Goal: Transaction & Acquisition: Purchase product/service

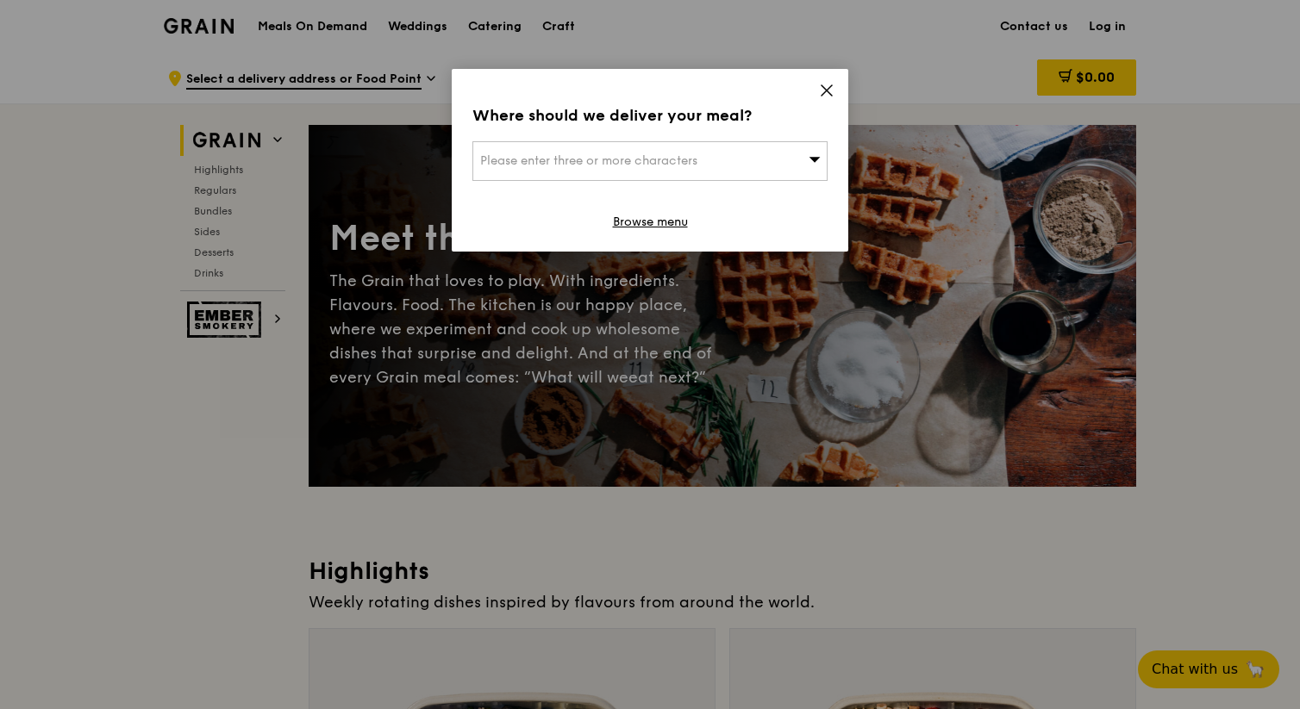
click at [822, 89] on icon at bounding box center [827, 91] width 16 height 16
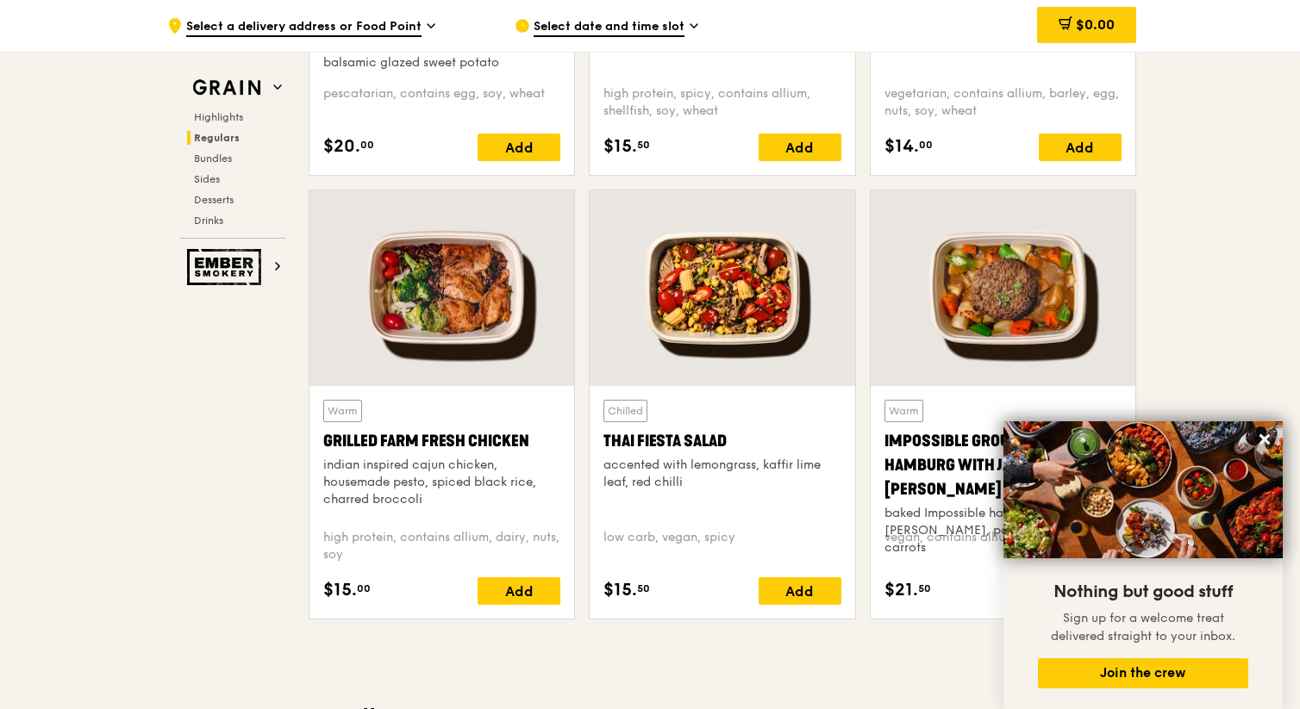
scroll to position [1878, 0]
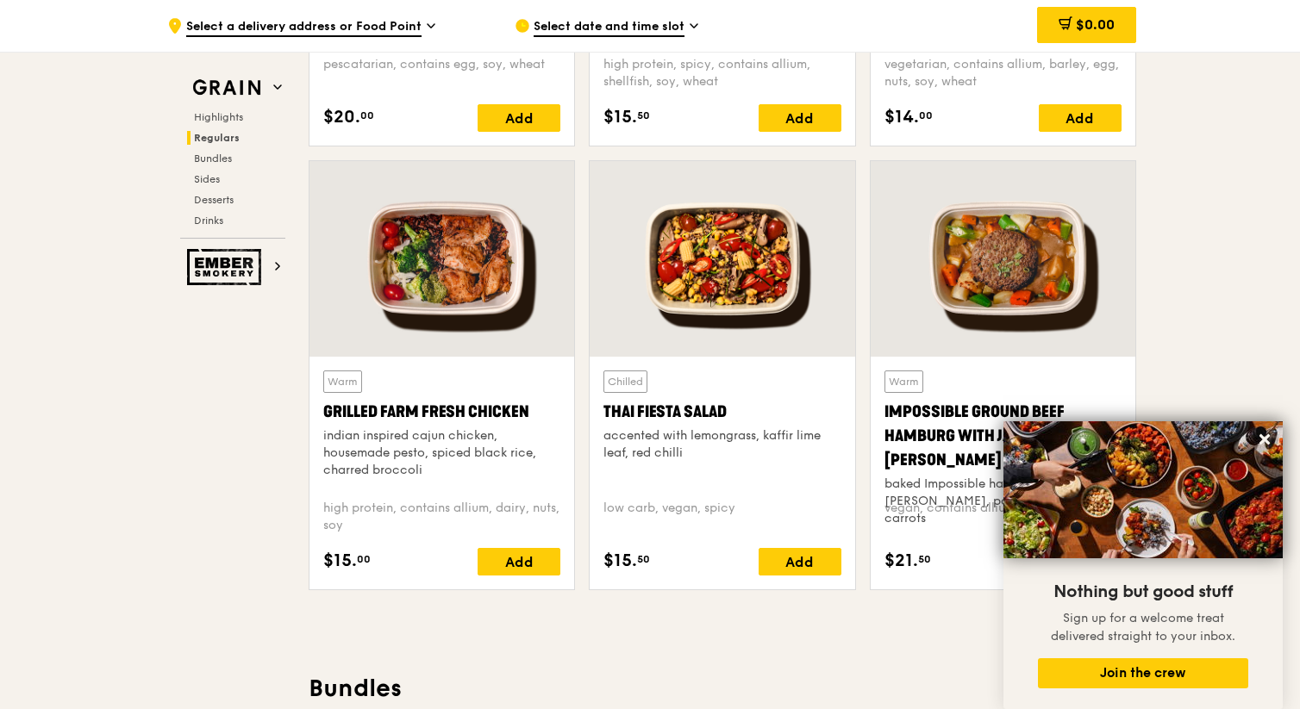
drag, startPoint x: 546, startPoint y: 408, endPoint x: 321, endPoint y: 412, distance: 224.9
click at [321, 412] on div "Warm Grilled Farm Fresh Chicken indian inspired cajun chicken, housemade pesto,…" at bounding box center [441, 473] width 265 height 233
copy div "Grilled Farm Fresh Chicken"
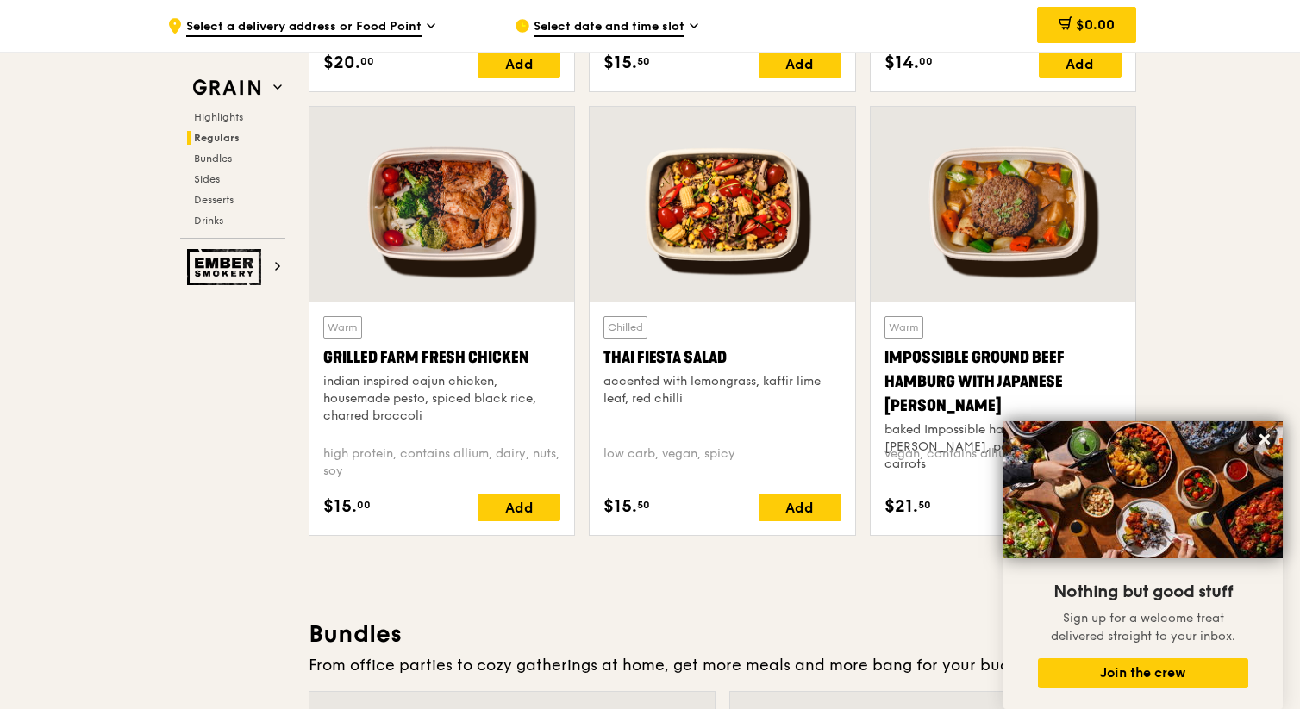
scroll to position [1950, 0]
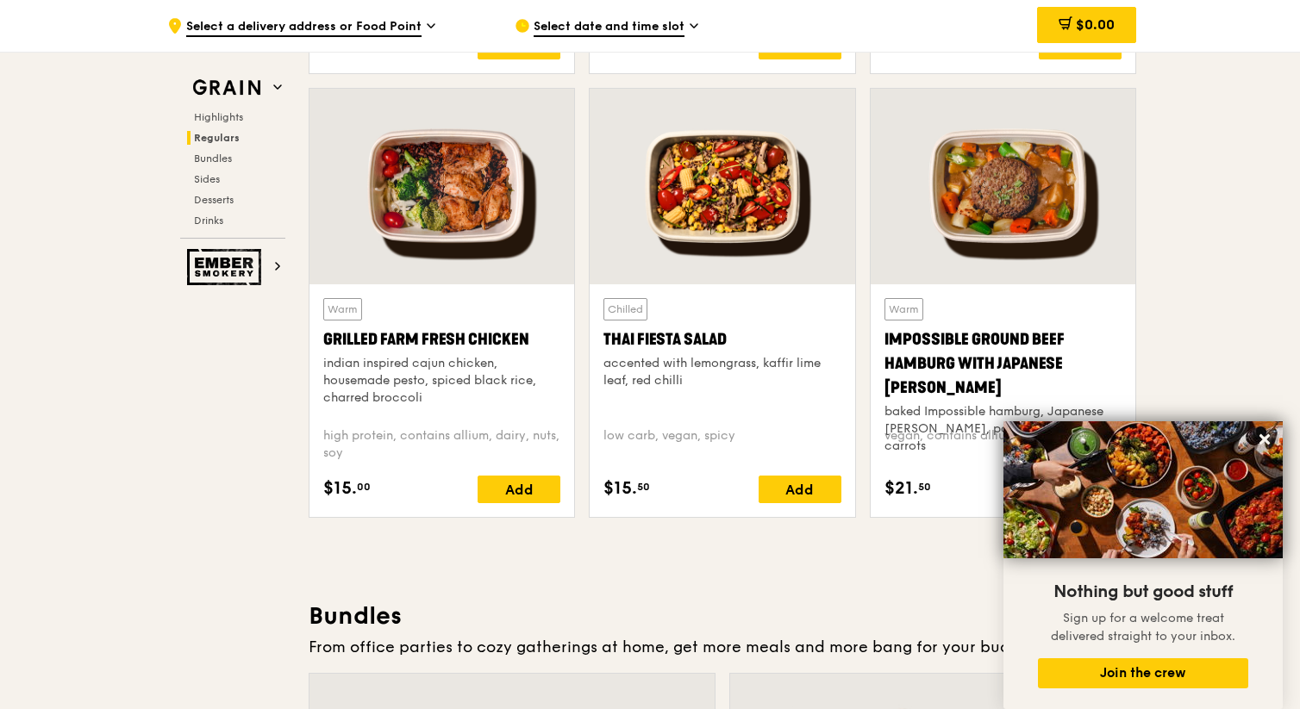
click at [481, 346] on div "Grilled Farm Fresh Chicken" at bounding box center [441, 339] width 237 height 24
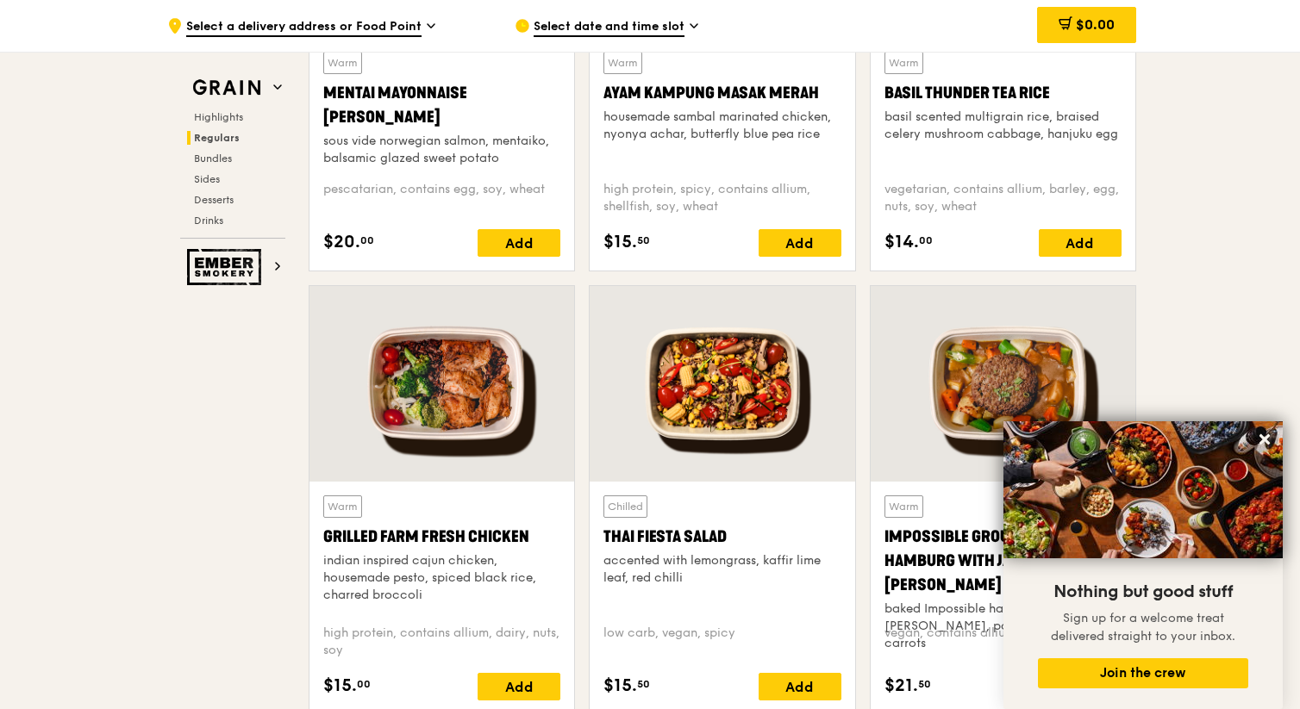
scroll to position [1523, 0]
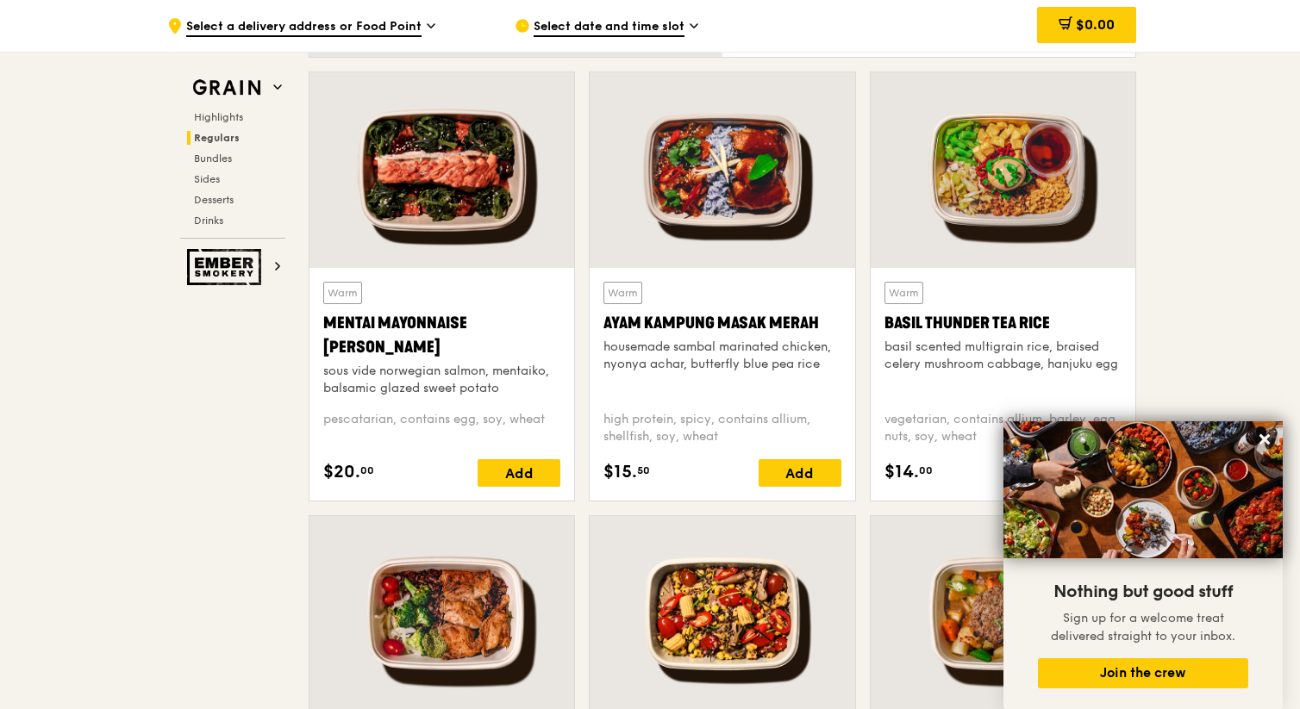
click at [965, 325] on div "Basil Thunder Tea Rice" at bounding box center [1002, 323] width 237 height 24
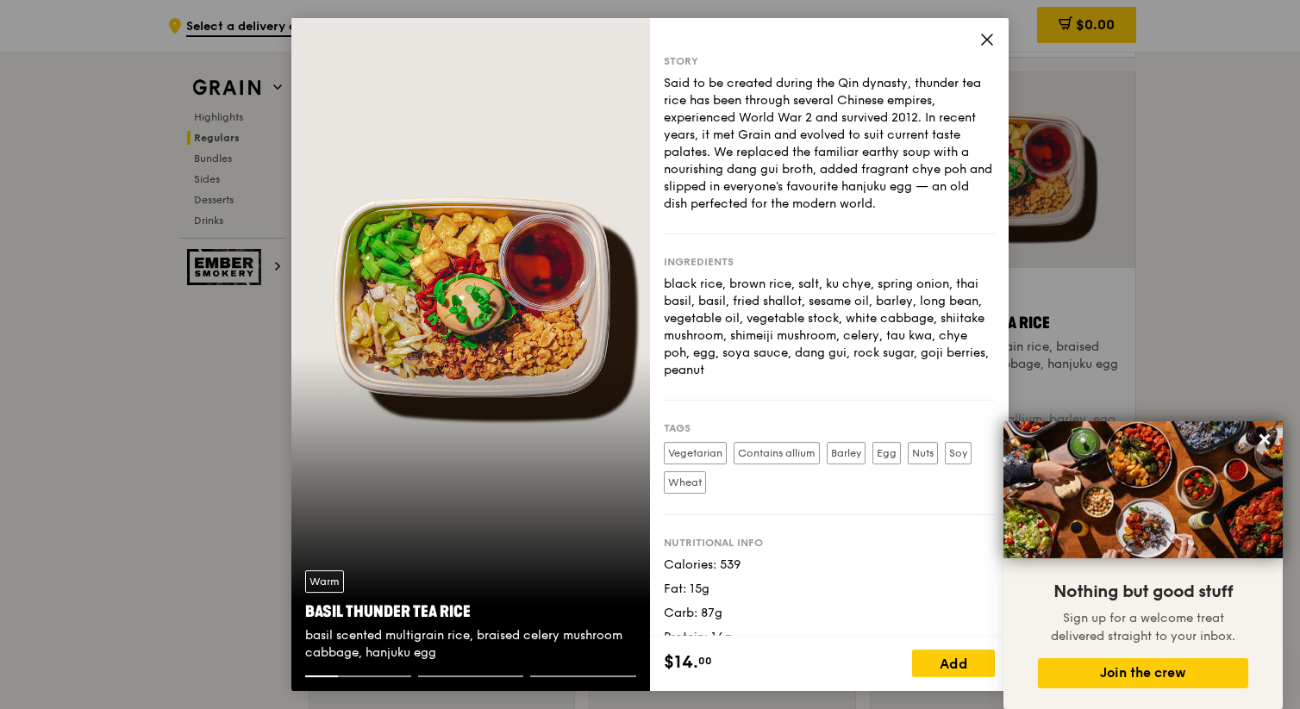
scroll to position [23, 0]
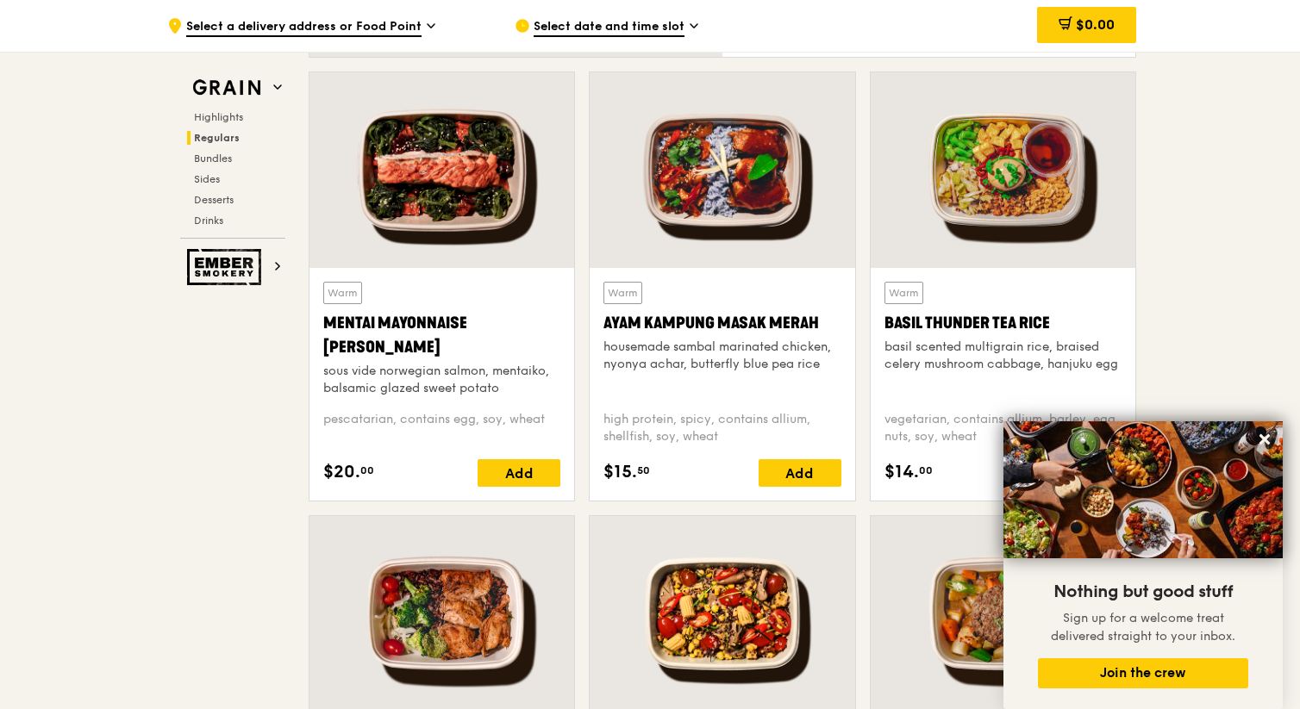
click at [704, 313] on div "Ayam Kampung Masak Merah" at bounding box center [721, 323] width 237 height 24
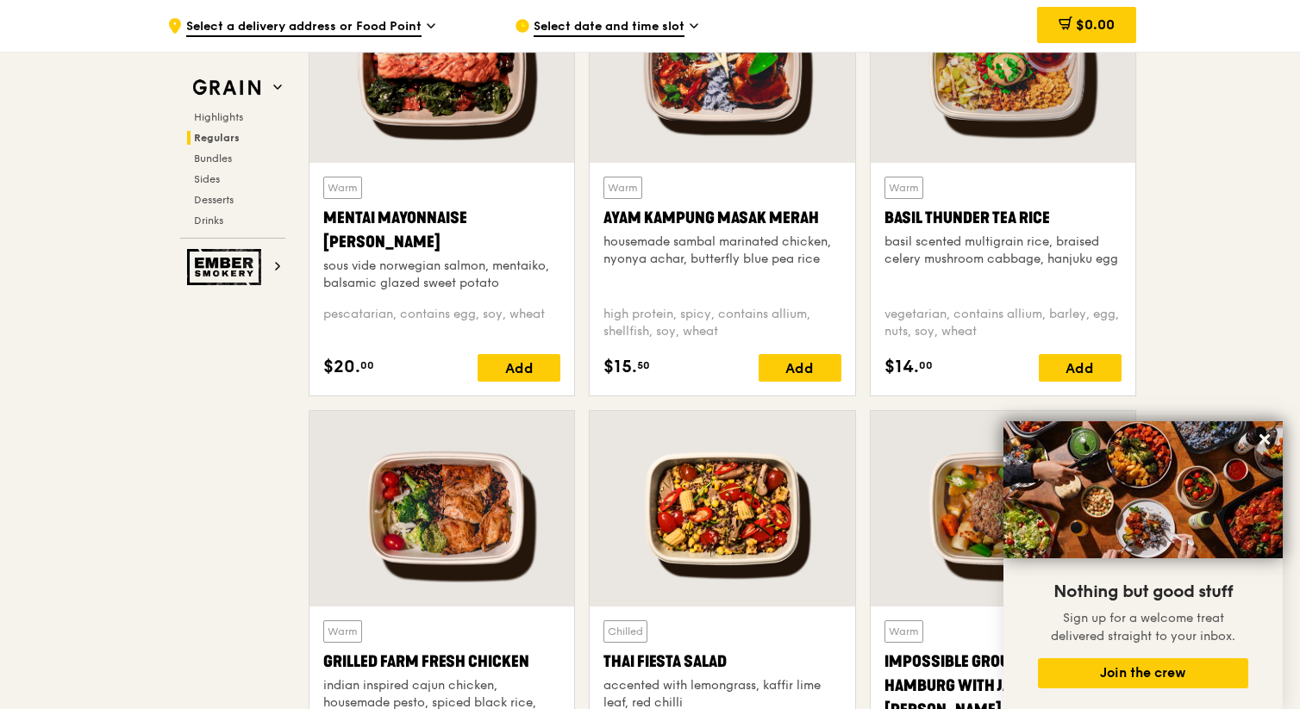
scroll to position [1681, 0]
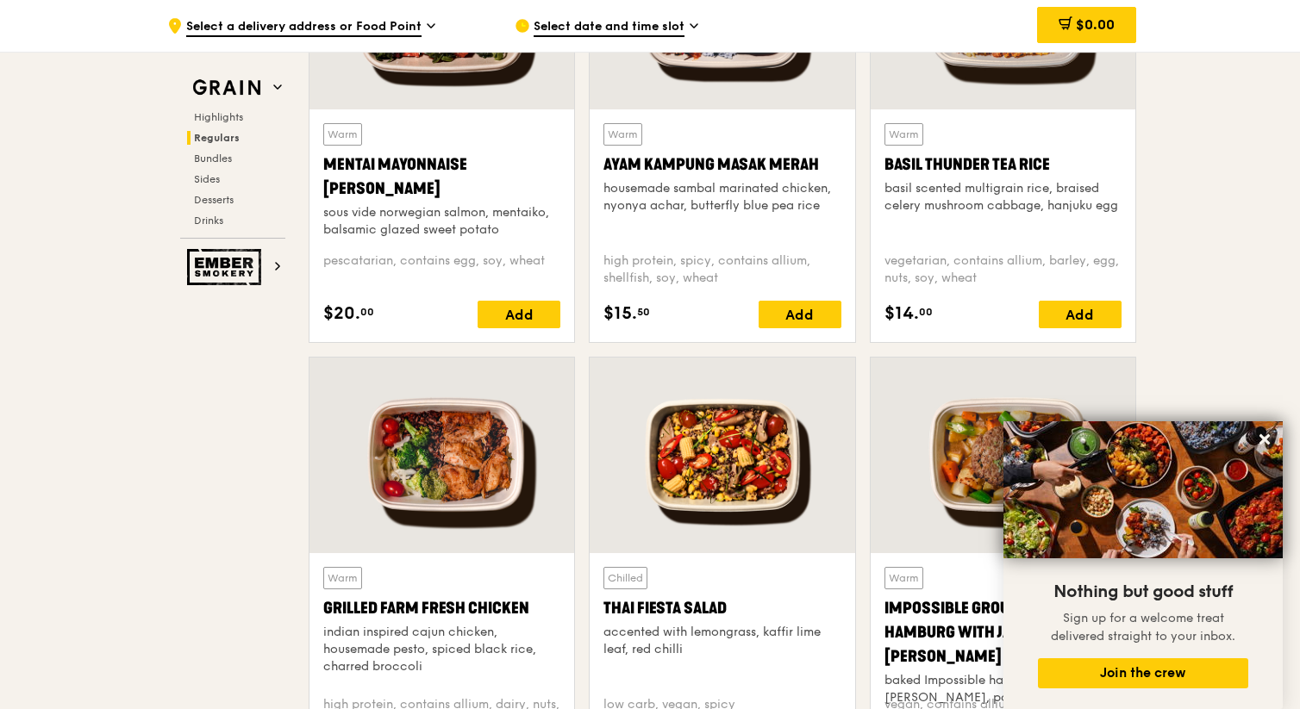
click at [440, 602] on div "Grilled Farm Fresh Chicken" at bounding box center [441, 608] width 237 height 24
click at [745, 224] on div "Warm Ayam [GEOGRAPHIC_DATA] housemade sambal marinated chicken, nyonya achar, b…" at bounding box center [721, 180] width 237 height 115
click at [395, 593] on div "Warm Grilled Farm Fresh Chicken indian inspired cajun chicken, housemade pesto,…" at bounding box center [441, 624] width 237 height 115
click at [424, 592] on div "Warm Grilled Farm Fresh Chicken indian inspired cajun chicken, housemade pesto,…" at bounding box center [441, 624] width 237 height 115
click at [478, 186] on div "Mentai Mayonnaise [PERSON_NAME]" at bounding box center [441, 177] width 237 height 48
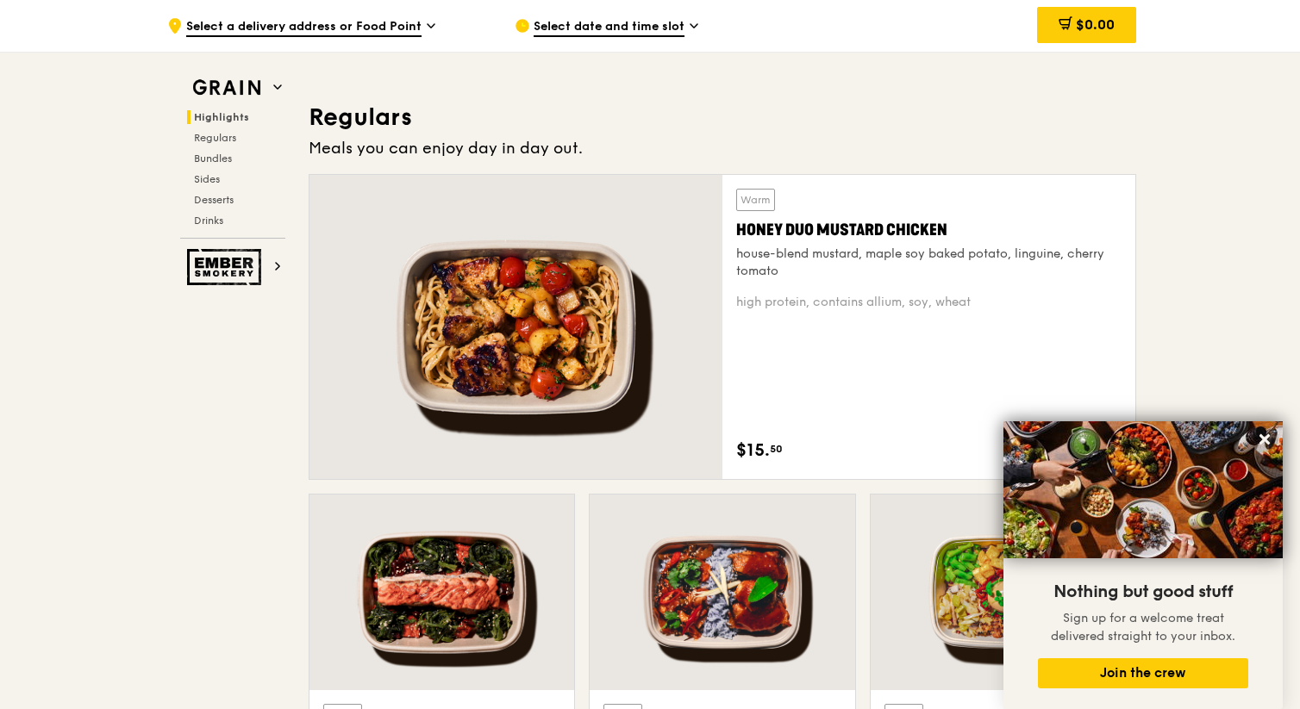
scroll to position [1098, 0]
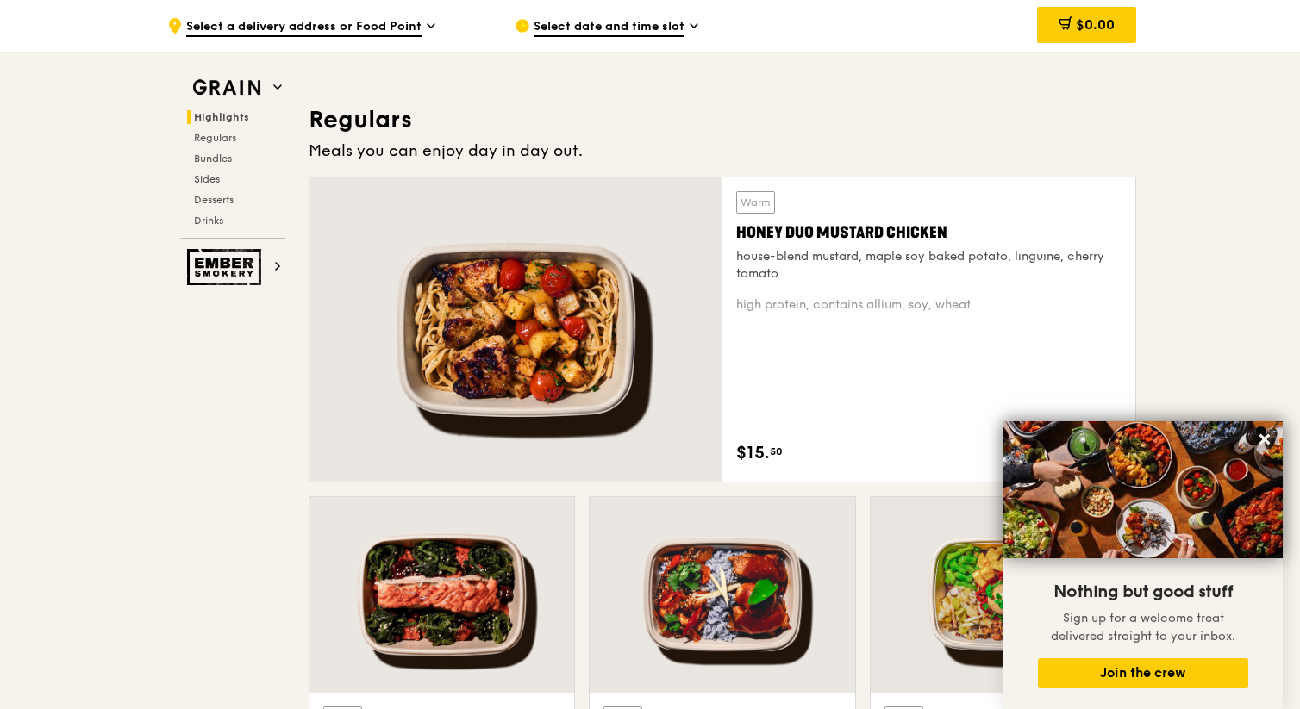
click at [923, 231] on div "Honey Duo Mustard Chicken" at bounding box center [928, 233] width 385 height 24
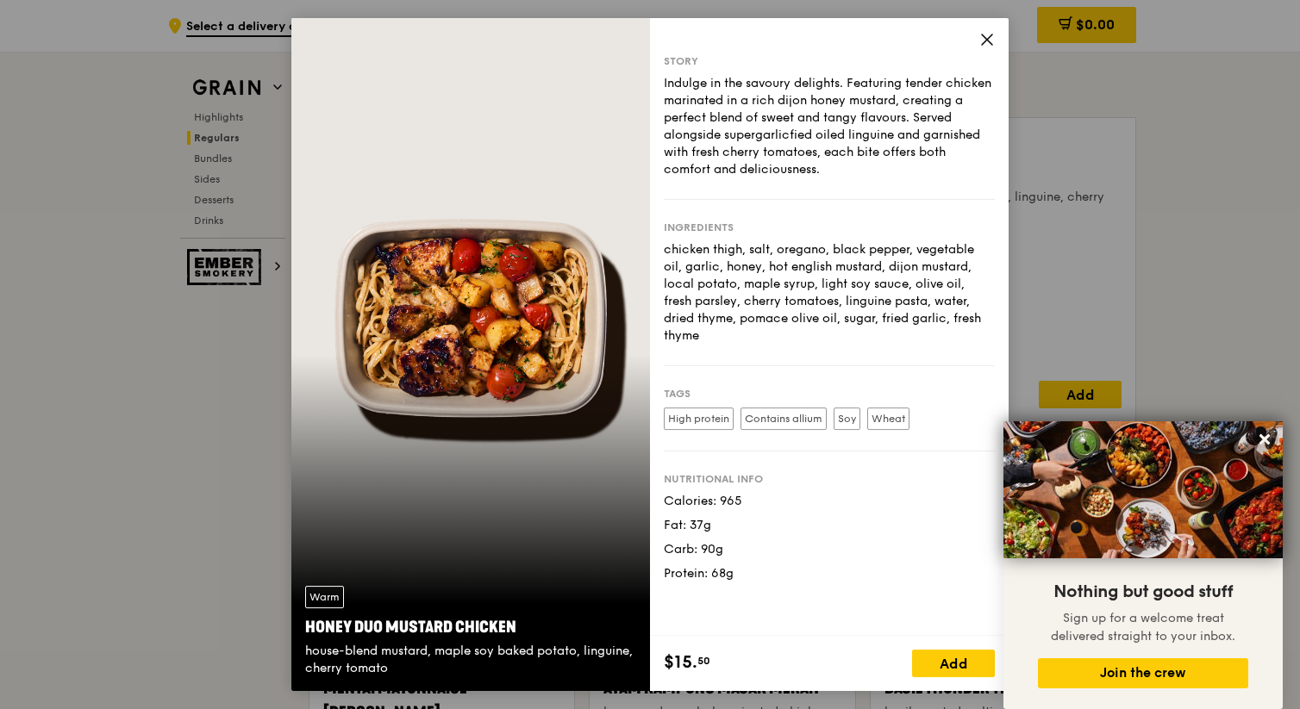
scroll to position [1163, 0]
